Goal: Task Accomplishment & Management: Manage account settings

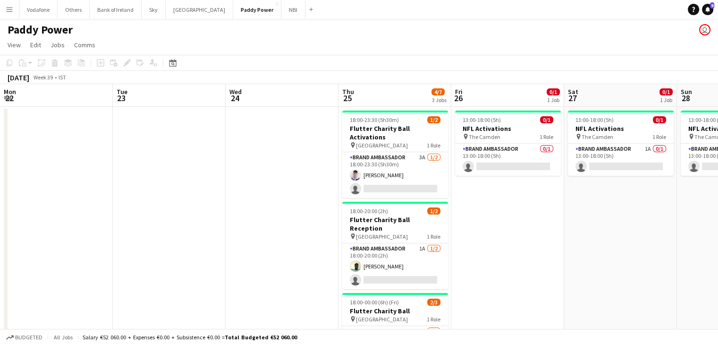
scroll to position [0, 257]
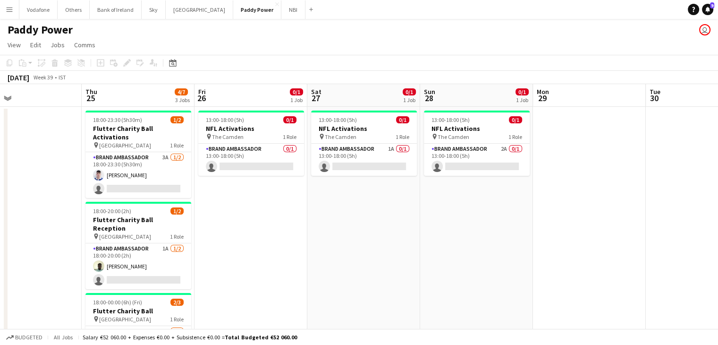
click at [344, 167] on app-card-role "Brand Ambassador 1A 0/1 13:00-18:00 (5h) single-neutral-actions" at bounding box center [364, 160] width 106 height 32
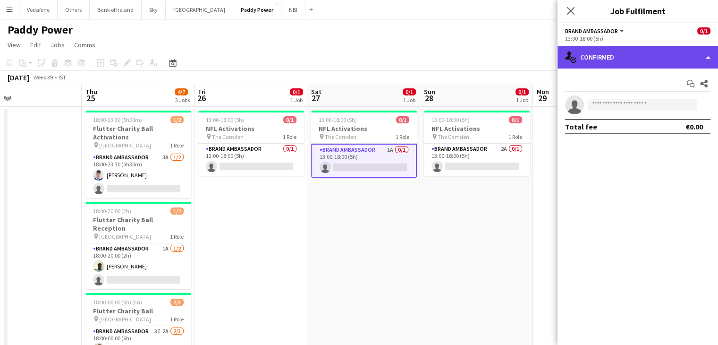
click at [675, 65] on div "single-neutral-actions-check-2 Confirmed" at bounding box center [638, 57] width 161 height 23
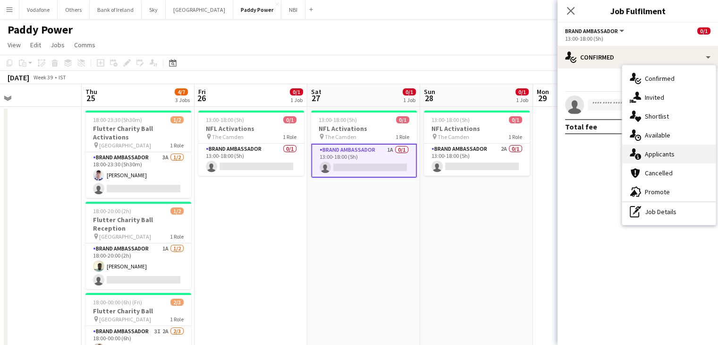
click at [689, 155] on div "single-neutral-actions-information Applicants" at bounding box center [668, 153] width 93 height 19
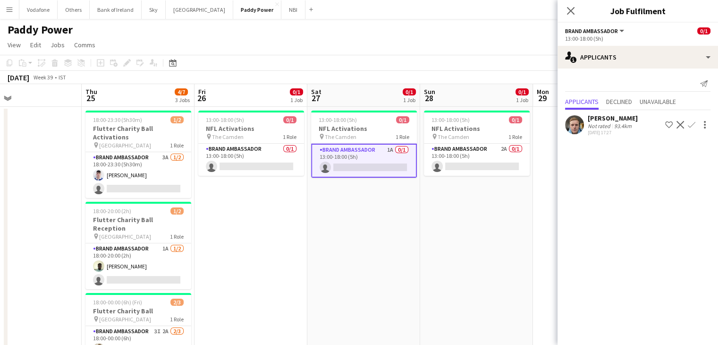
click at [438, 262] on app-date-cell "13:00-18:00 (5h) 0/1 NFL Activations pin The Camden 1 Role Brand Ambassador 2A …" at bounding box center [476, 257] width 113 height 300
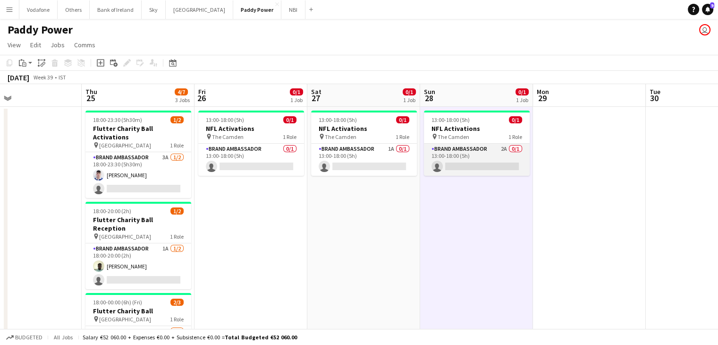
click at [484, 167] on app-card-role "Brand Ambassador 2A 0/1 13:00-18:00 (5h) single-neutral-actions" at bounding box center [477, 160] width 106 height 32
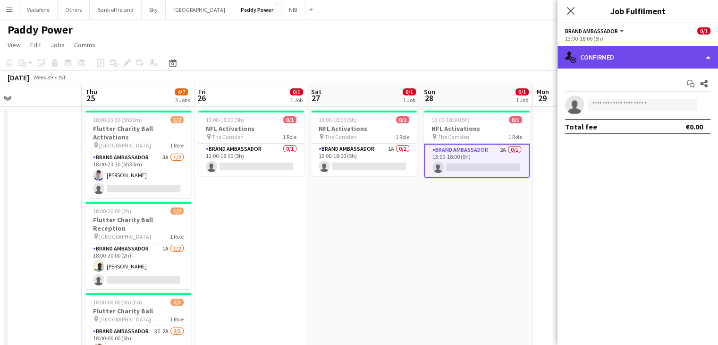
click at [613, 60] on div "single-neutral-actions-check-2 Confirmed" at bounding box center [638, 57] width 161 height 23
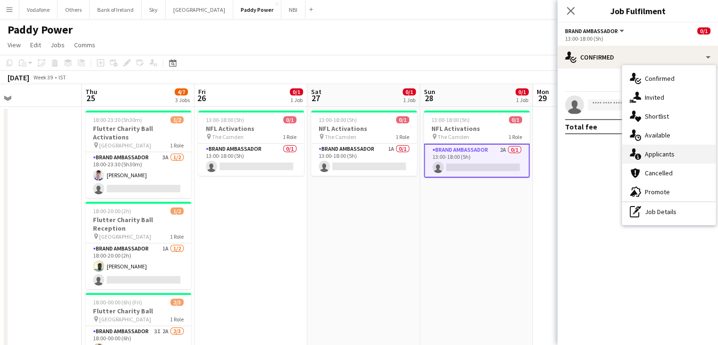
click at [653, 149] on div "single-neutral-actions-information Applicants" at bounding box center [668, 153] width 93 height 19
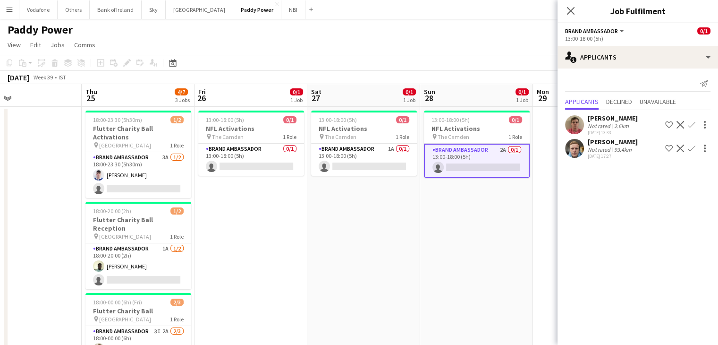
click at [541, 177] on app-date-cell at bounding box center [589, 257] width 113 height 300
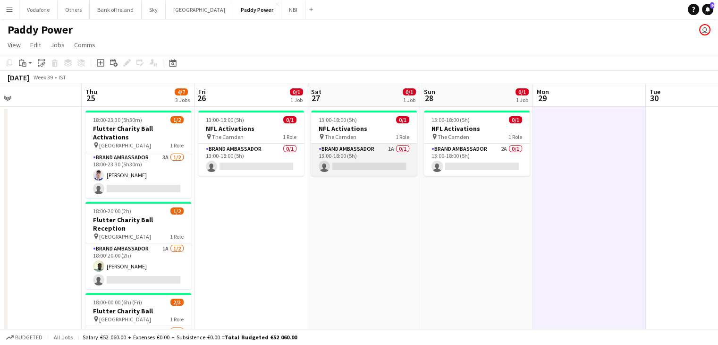
click at [372, 145] on app-card-role "Brand Ambassador 1A 0/1 13:00-18:00 (5h) single-neutral-actions" at bounding box center [364, 160] width 106 height 32
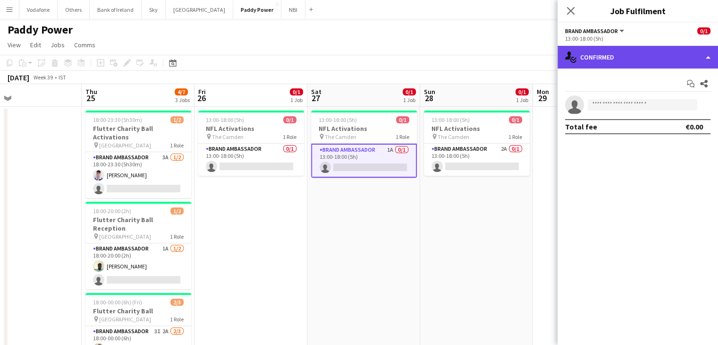
click at [599, 66] on div "single-neutral-actions-check-2 Confirmed" at bounding box center [638, 57] width 161 height 23
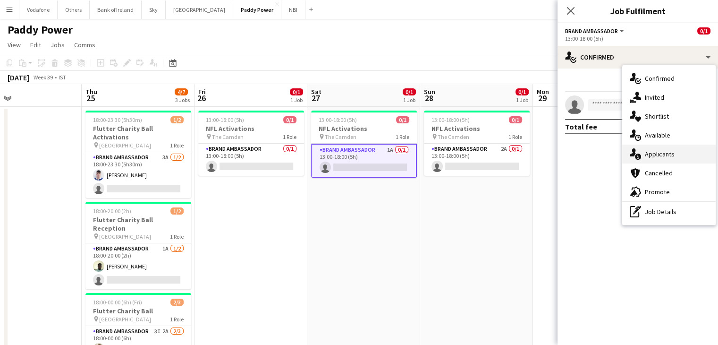
click at [661, 156] on div "single-neutral-actions-information Applicants" at bounding box center [668, 153] width 93 height 19
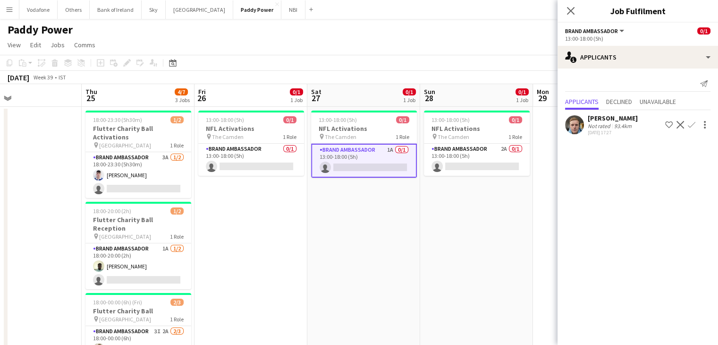
click at [693, 123] on app-icon "Confirm" at bounding box center [692, 125] width 8 height 8
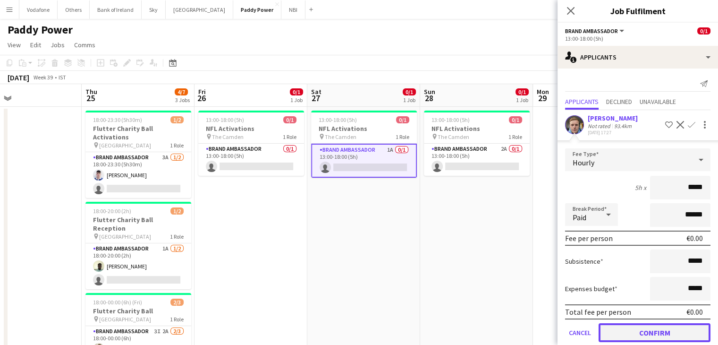
click at [606, 329] on button "Confirm" at bounding box center [655, 332] width 112 height 19
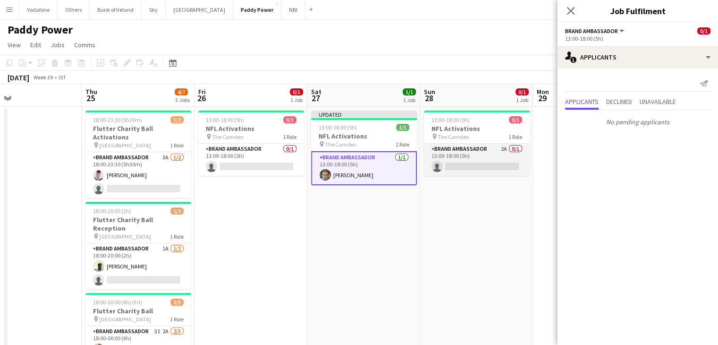
click at [473, 160] on app-card-role "Brand Ambassador 2A 0/1 13:00-18:00 (5h) single-neutral-actions" at bounding box center [477, 160] width 106 height 32
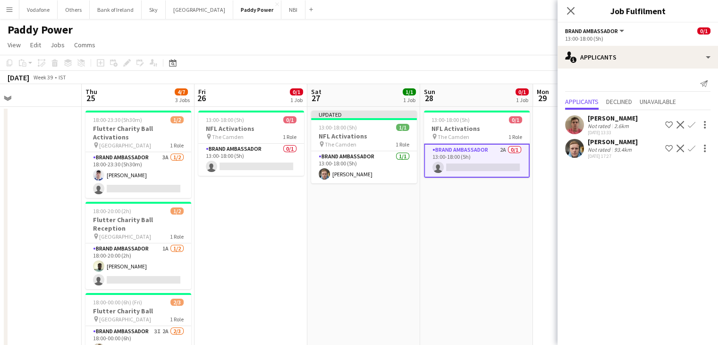
click at [689, 152] on app-icon "Confirm" at bounding box center [692, 148] width 8 height 8
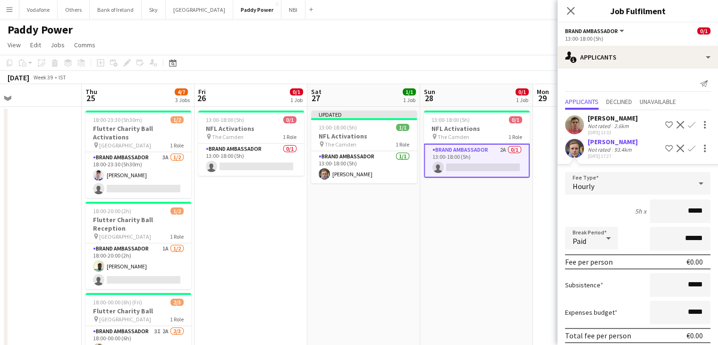
scroll to position [37, 0]
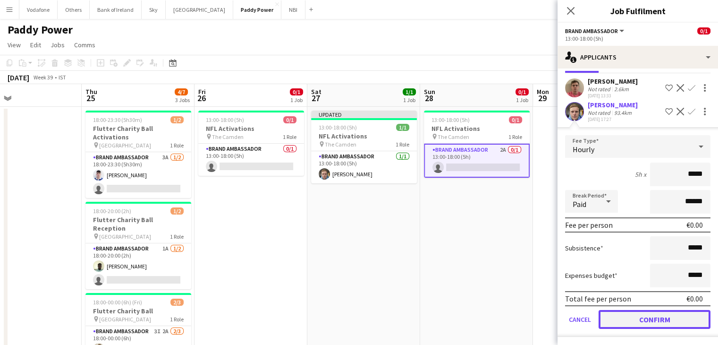
click at [649, 317] on button "Confirm" at bounding box center [655, 319] width 112 height 19
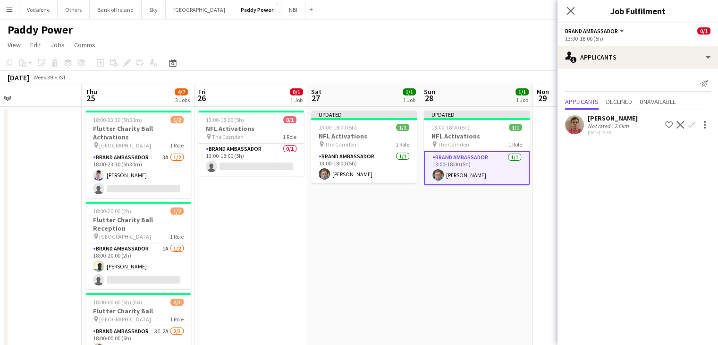
scroll to position [0, 0]
click at [543, 242] on app-date-cell at bounding box center [589, 257] width 113 height 300
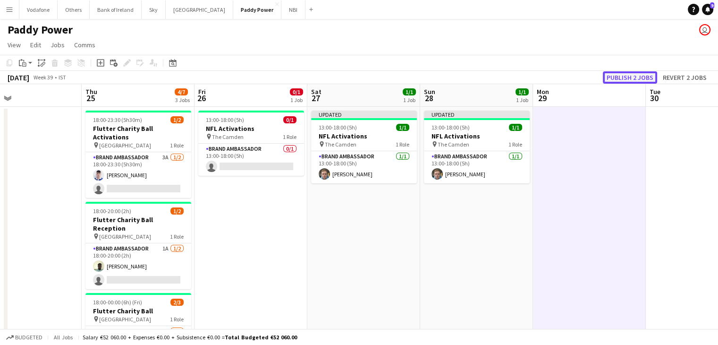
click at [639, 74] on button "Publish 2 jobs" at bounding box center [630, 77] width 54 height 12
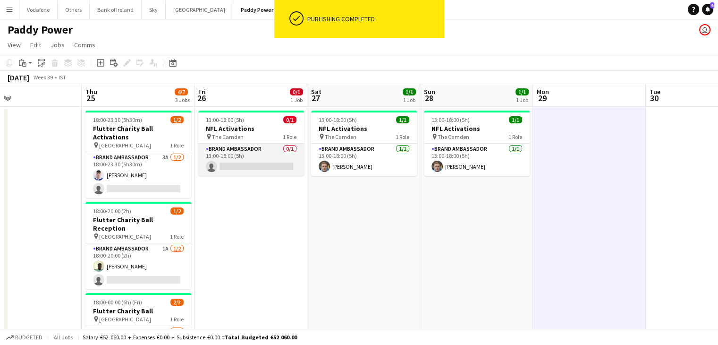
click at [264, 165] on app-card-role "Brand Ambassador 0/1 13:00-18:00 (5h) single-neutral-actions" at bounding box center [251, 160] width 106 height 32
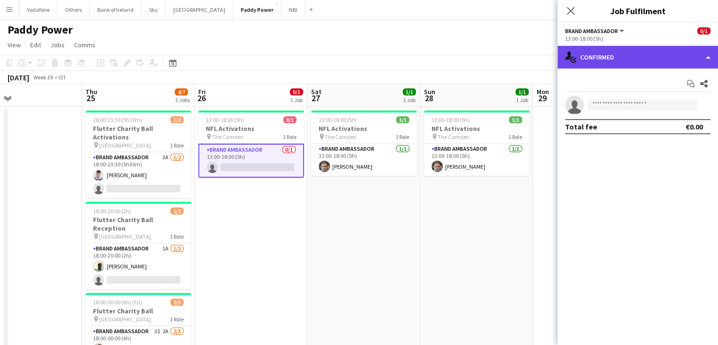
click at [602, 64] on div "single-neutral-actions-check-2 Confirmed" at bounding box center [638, 57] width 161 height 23
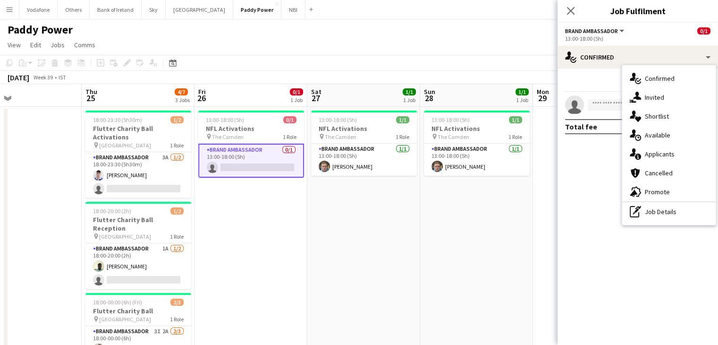
click at [657, 101] on div "single-neutral-actions-share-1 Invited" at bounding box center [668, 97] width 93 height 19
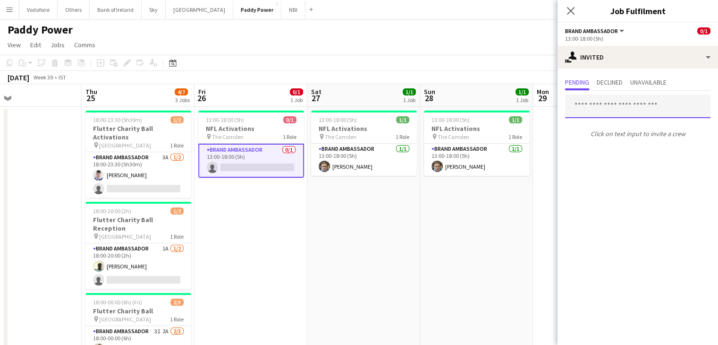
click at [654, 108] on input "text" at bounding box center [637, 106] width 145 height 24
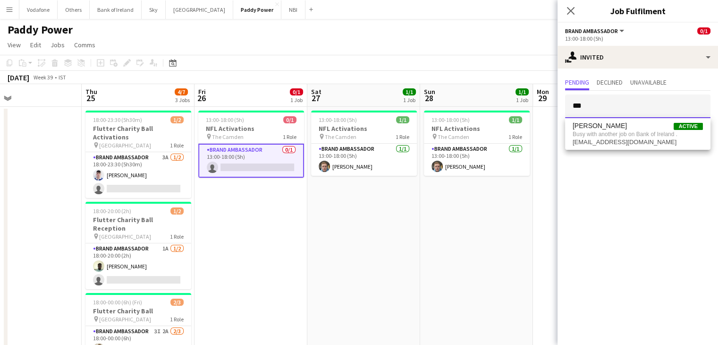
type input "***"
click at [507, 211] on app-date-cell "13:00-18:00 (5h) 1/1 NFL Activations pin The Camden 1 Role Brand Ambassador [DA…" at bounding box center [476, 257] width 113 height 300
